Goal: Find specific page/section

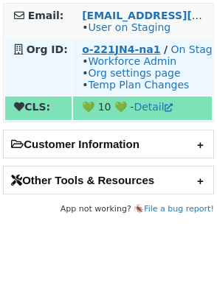
click at [109, 49] on strong "o-221JN4-na1" at bounding box center [121, 49] width 78 height 12
